Goal: Information Seeking & Learning: Check status

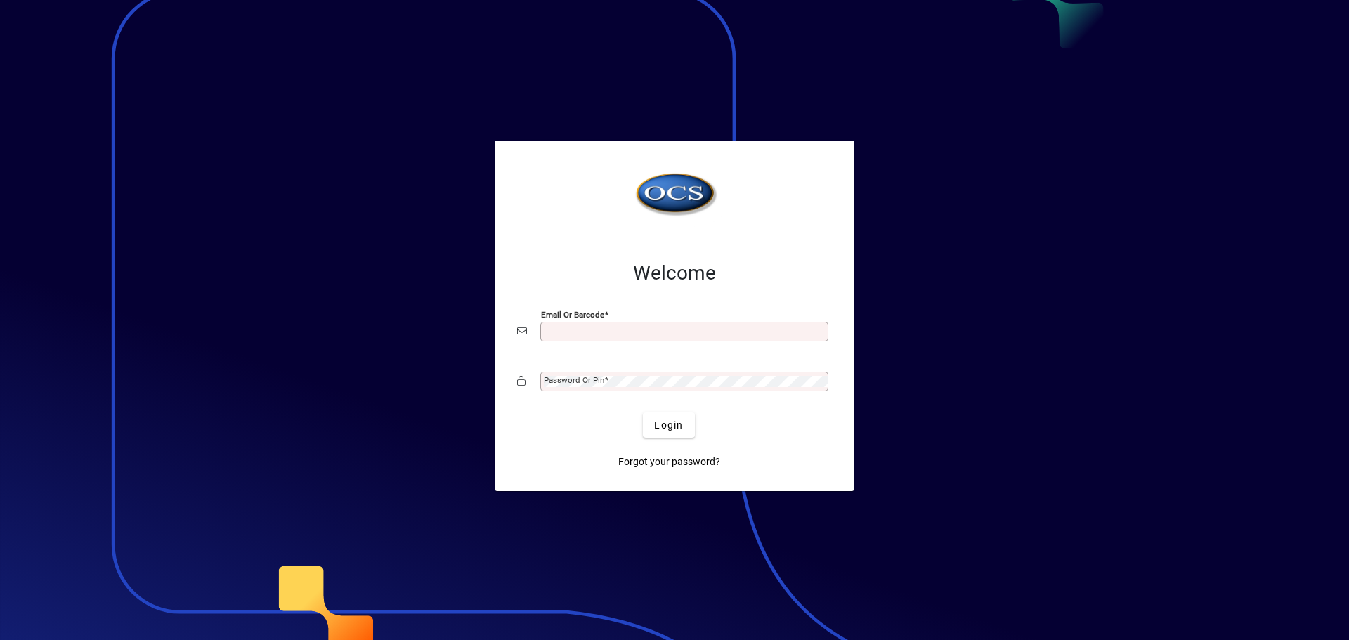
click at [583, 330] on input "Email or Barcode" at bounding box center [686, 331] width 284 height 11
type input "**********"
click at [597, 378] on mat-label "Password or Pin" at bounding box center [574, 380] width 60 height 10
click at [643, 412] on button "Login" at bounding box center [668, 424] width 51 height 25
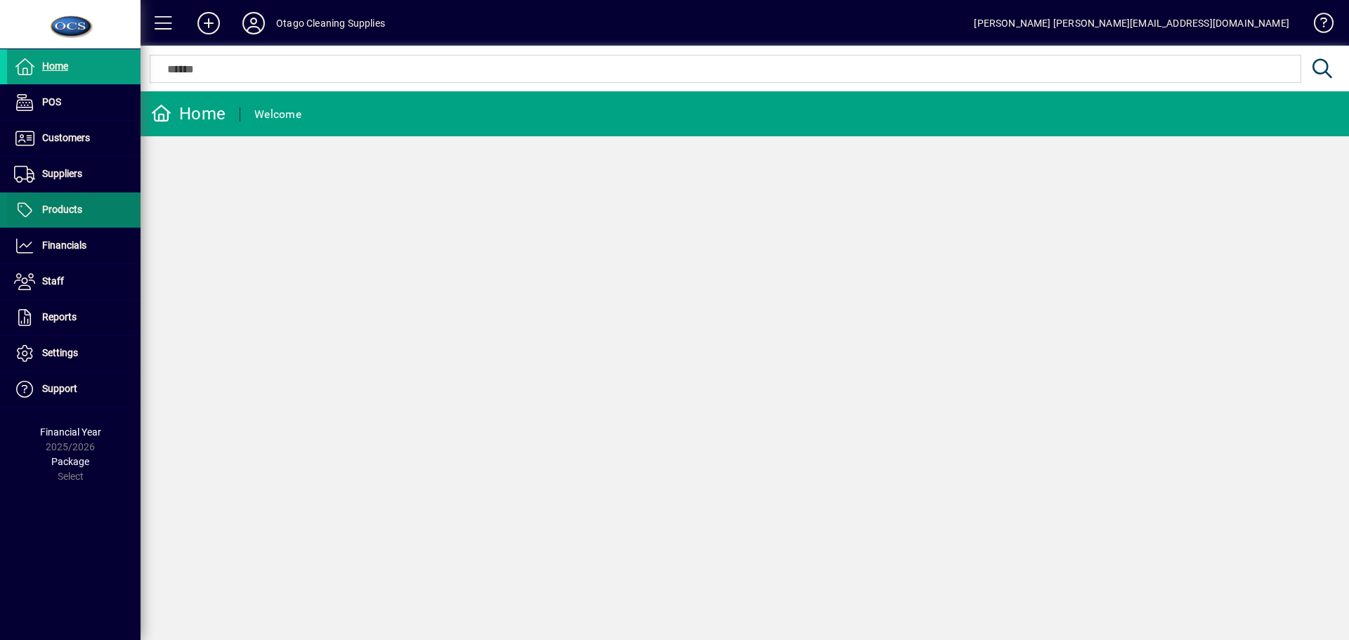
click at [65, 210] on span "Products" at bounding box center [62, 209] width 40 height 11
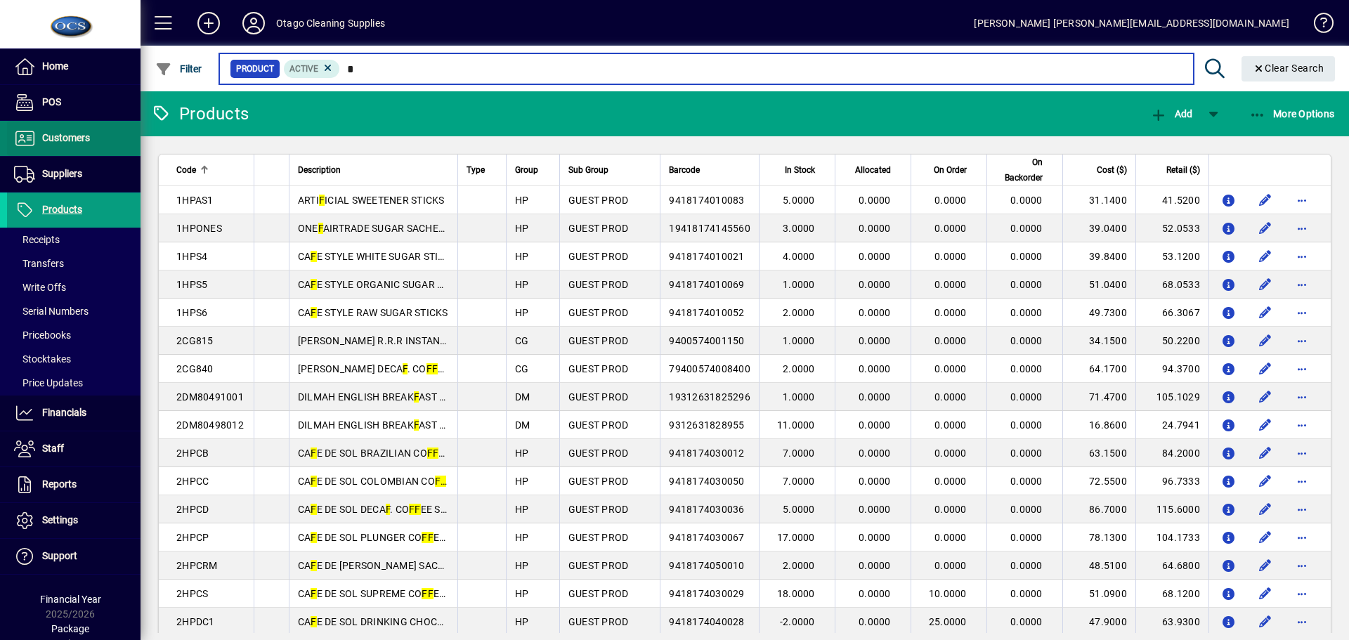
type input "*"
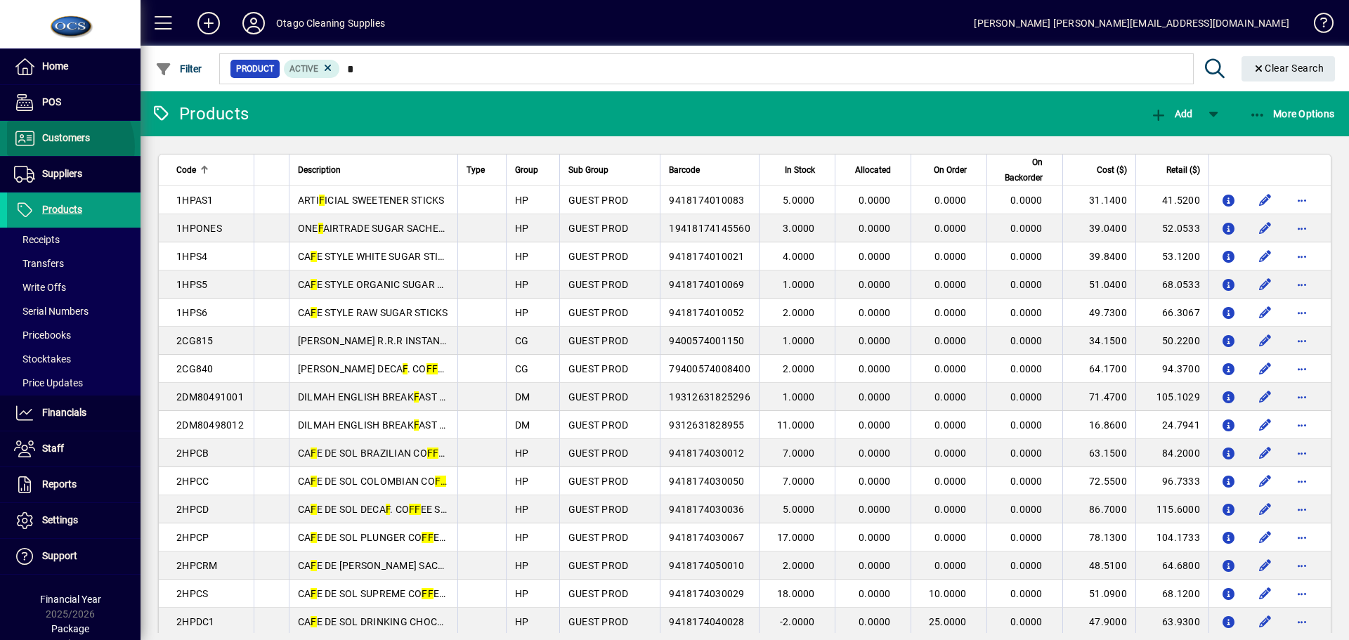
click at [64, 147] on span at bounding box center [73, 139] width 133 height 34
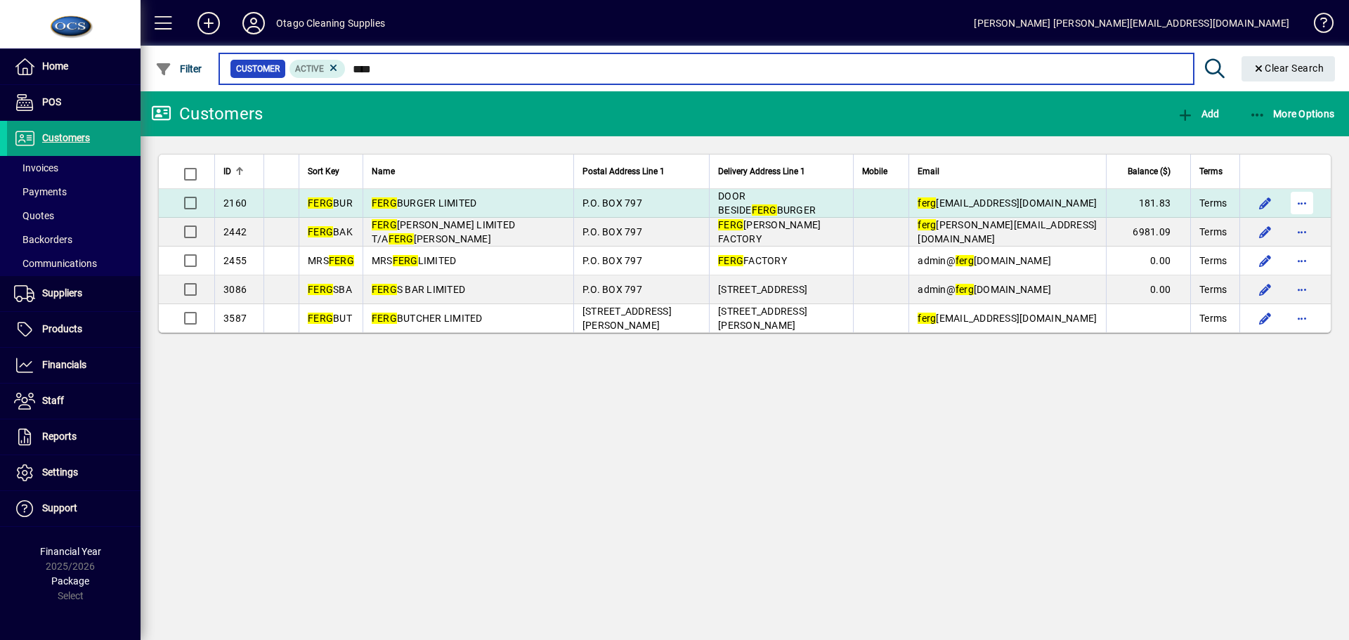
type input "****"
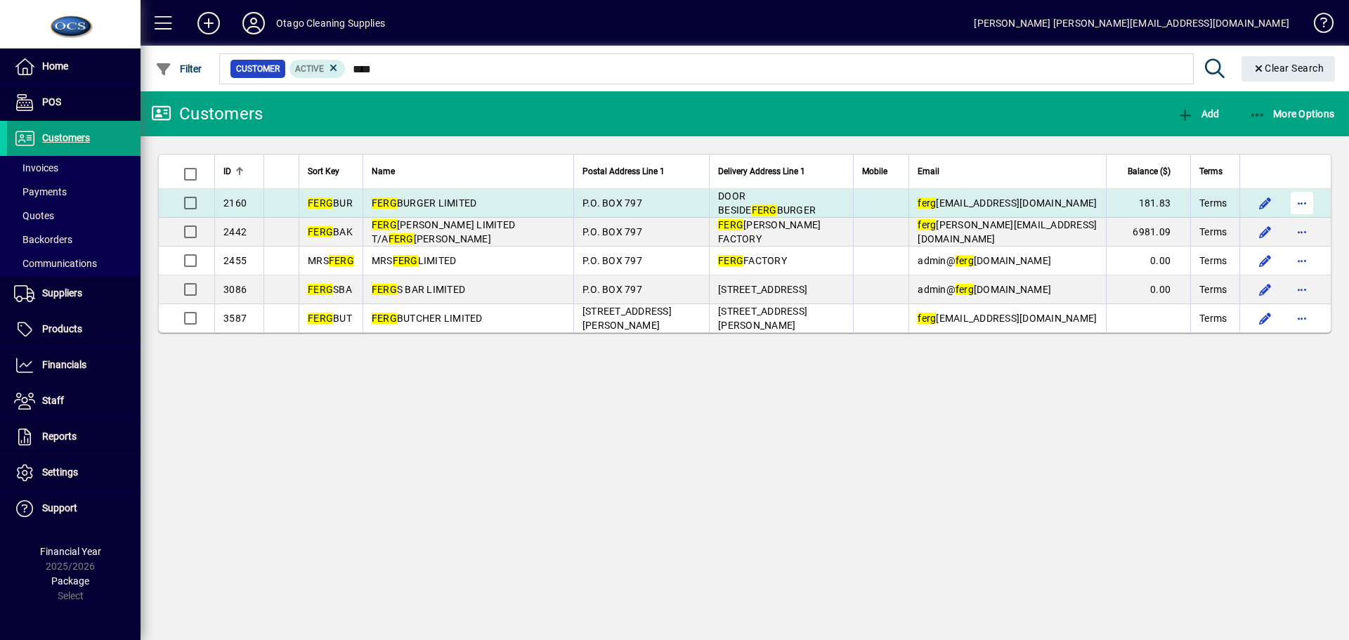
click at [1296, 201] on span "button" at bounding box center [1302, 203] width 34 height 34
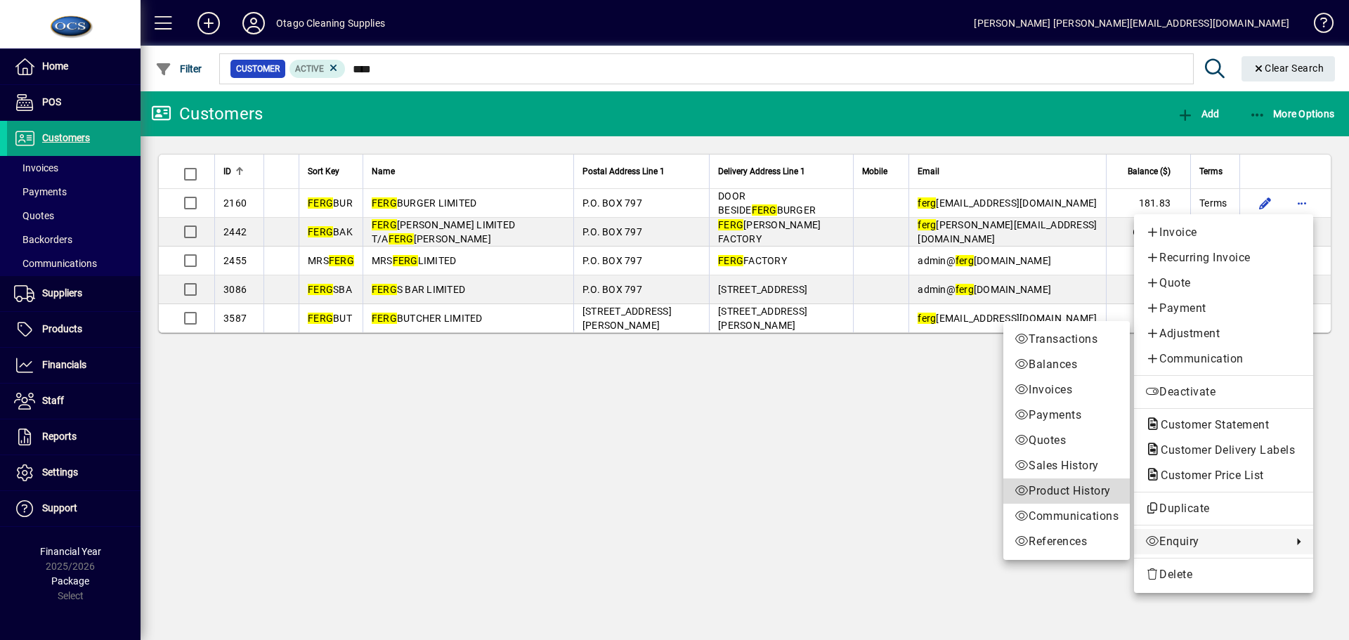
click at [1061, 497] on span "Product History" at bounding box center [1067, 491] width 104 height 17
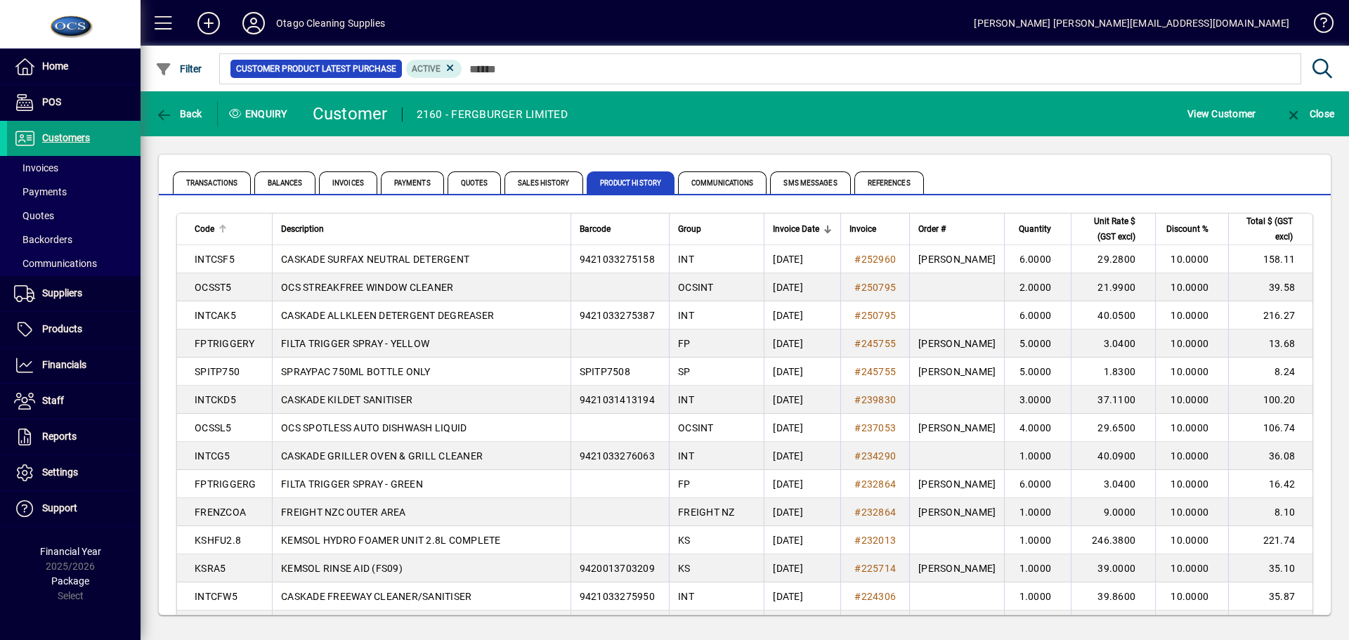
click at [226, 229] on div at bounding box center [223, 229] width 8 height 8
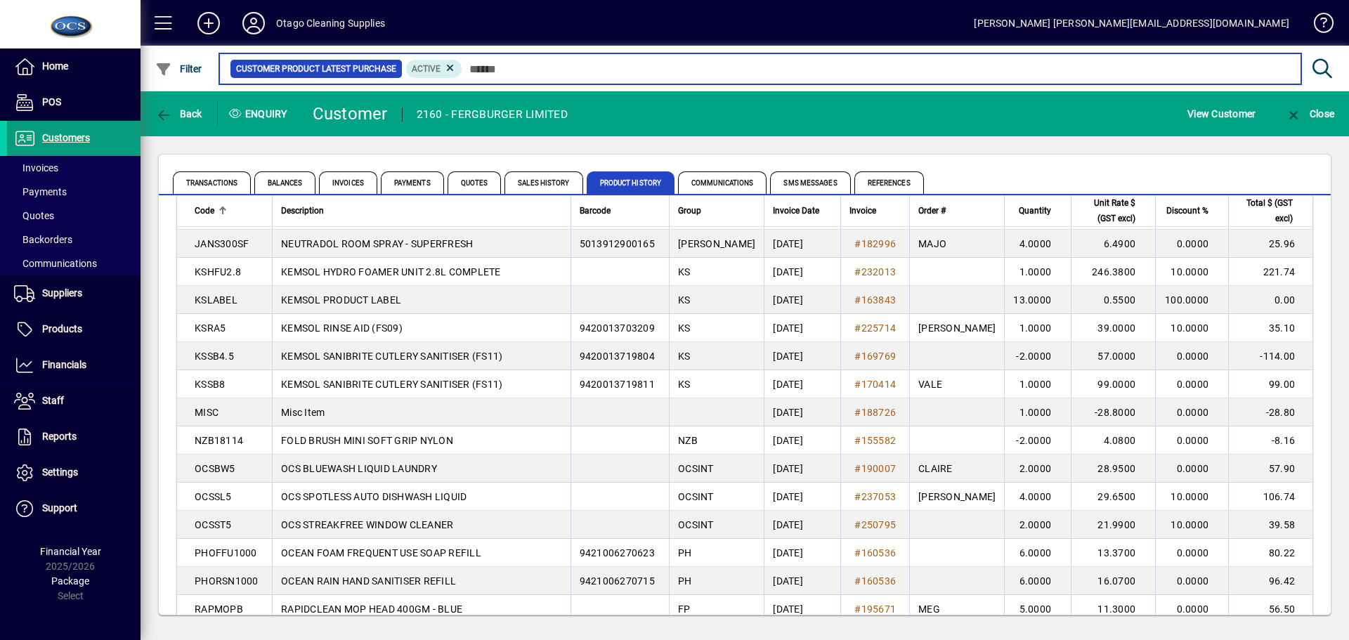
scroll to position [632, 0]
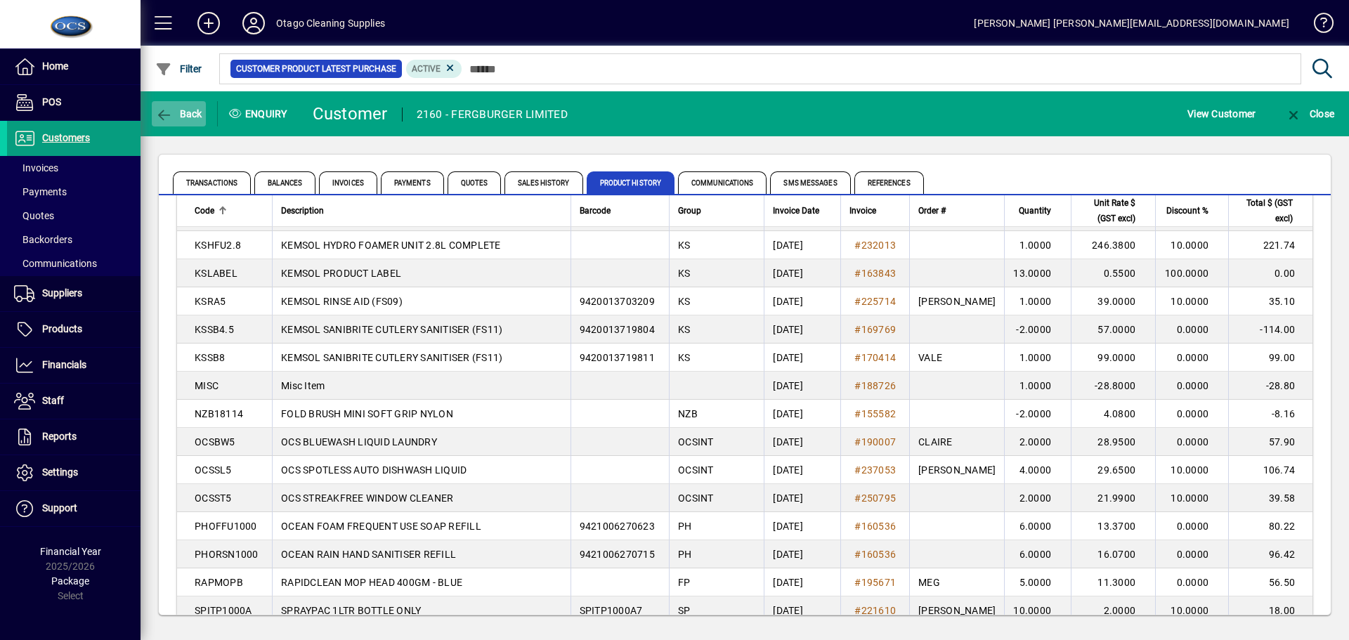
click at [183, 117] on span "Back" at bounding box center [178, 113] width 47 height 11
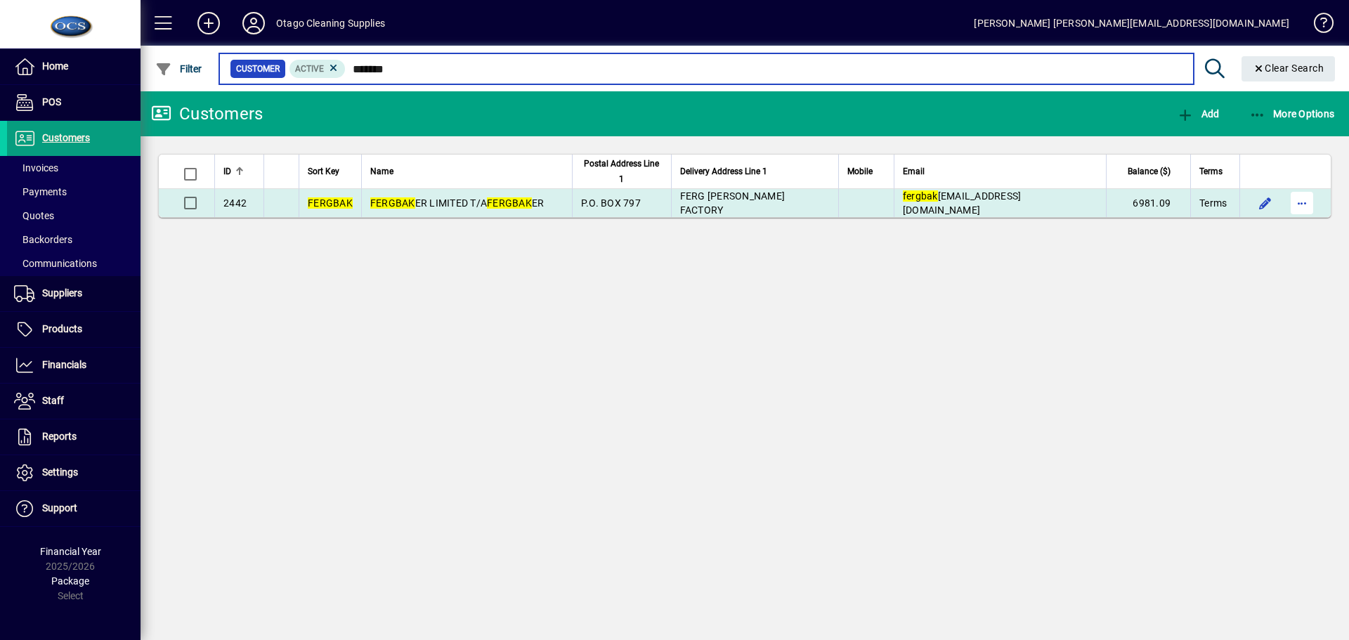
type input "*******"
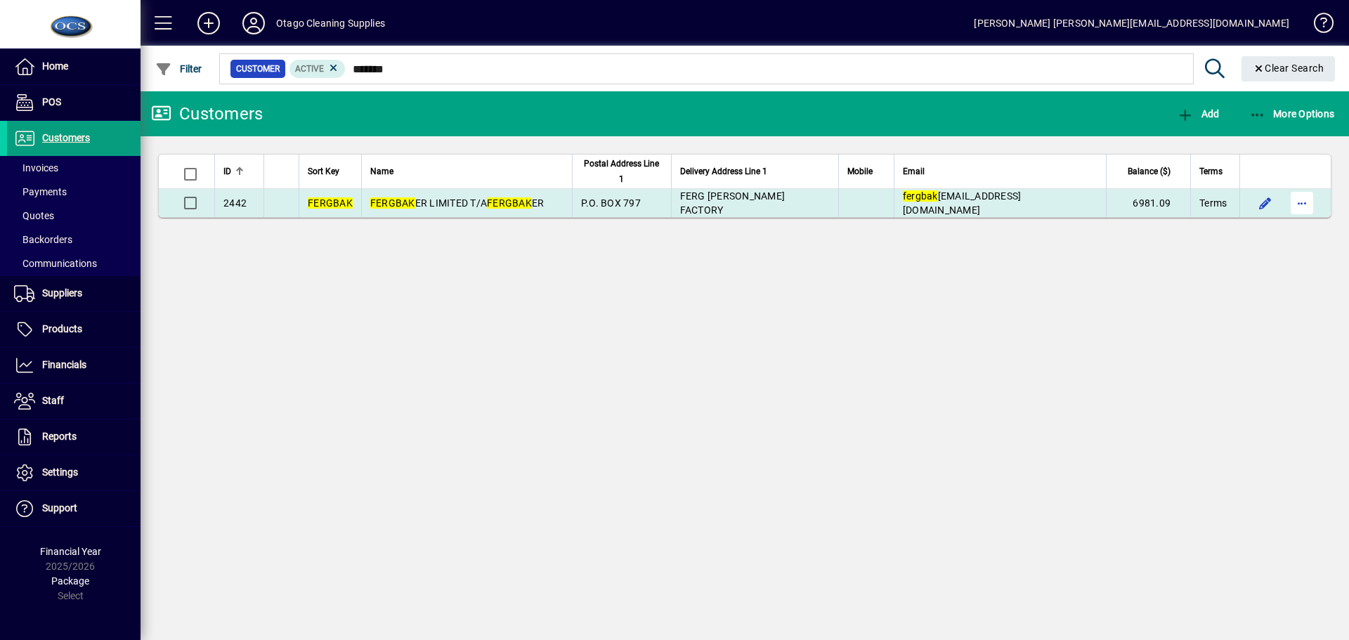
click at [1308, 203] on span "button" at bounding box center [1302, 203] width 34 height 34
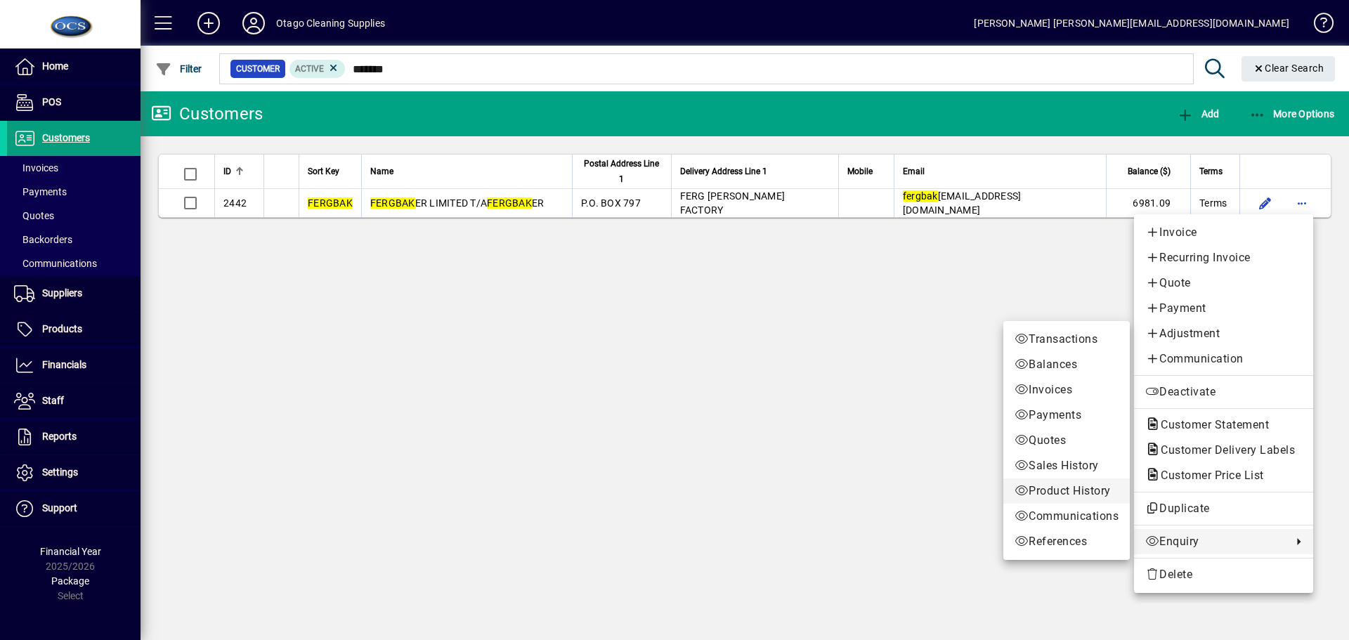
click at [1059, 495] on span "Product History" at bounding box center [1067, 491] width 104 height 17
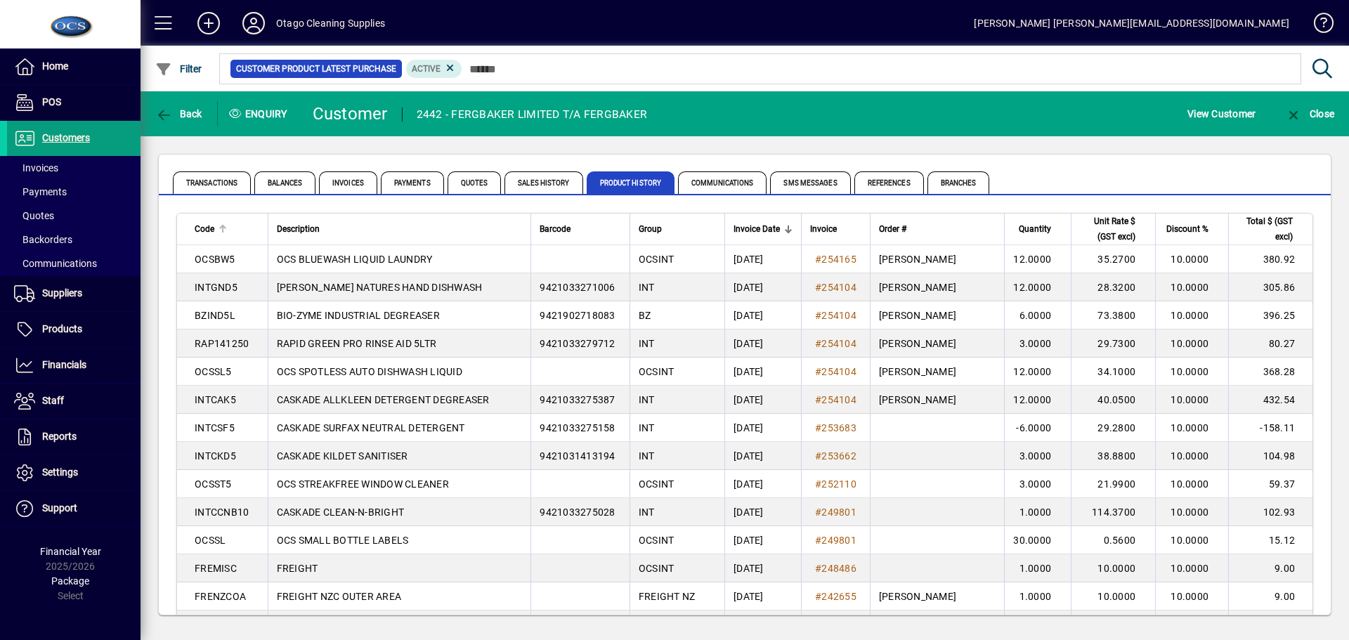
click at [223, 228] on div at bounding box center [222, 229] width 1 height 7
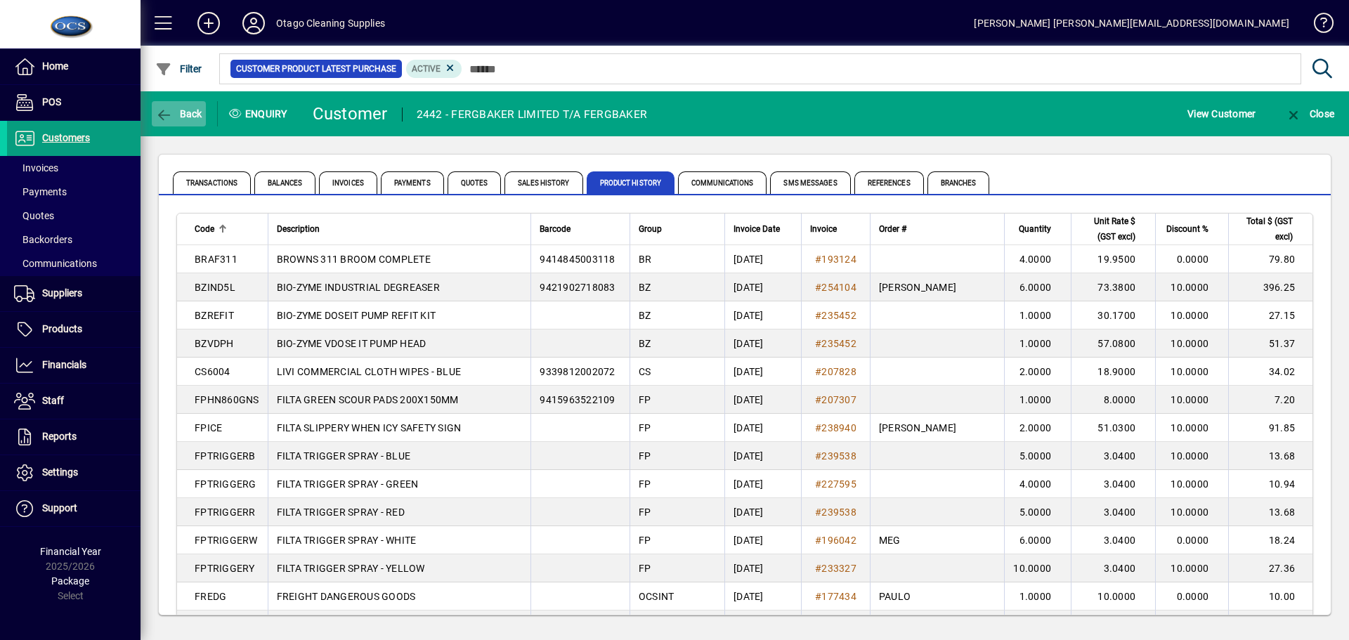
click at [193, 117] on span "Back" at bounding box center [178, 113] width 47 height 11
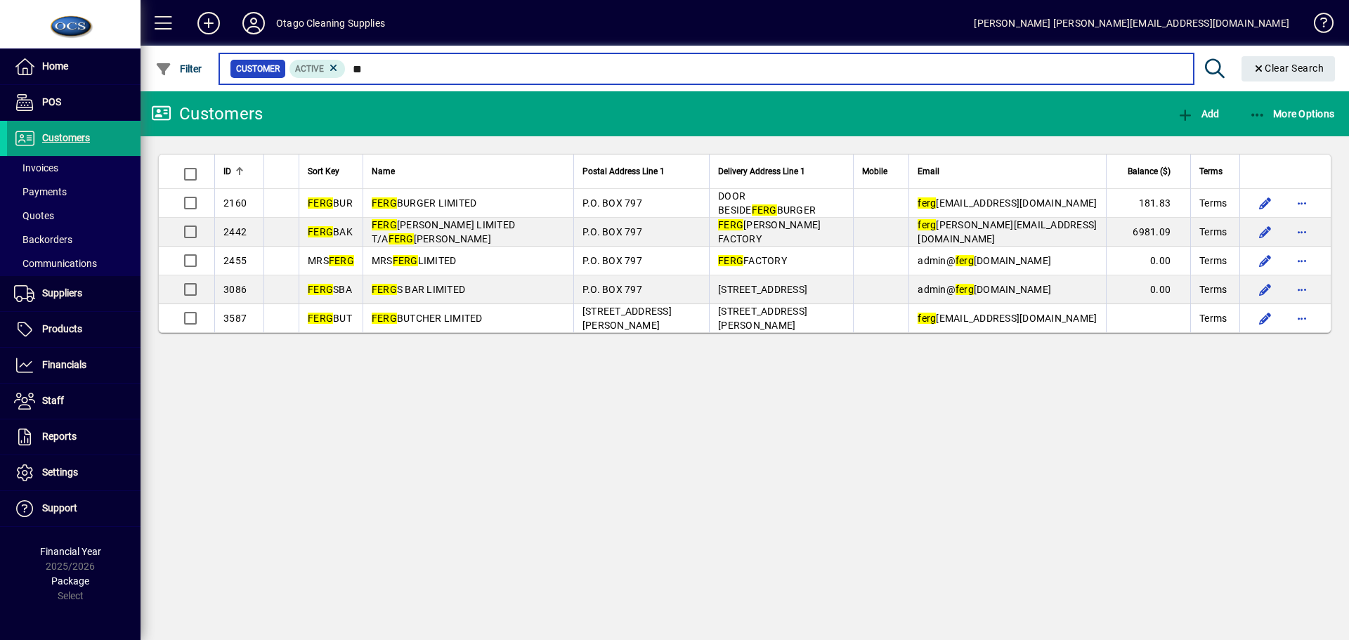
type input "*"
